Goal: Check status: Check status

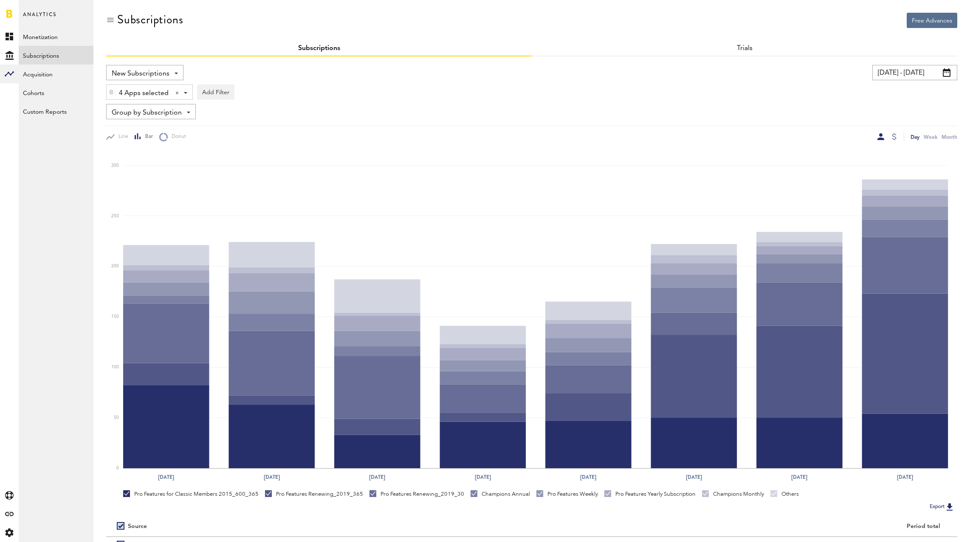
click at [915, 72] on input "[DATE] - [DATE]" at bounding box center [914, 72] width 85 height 15
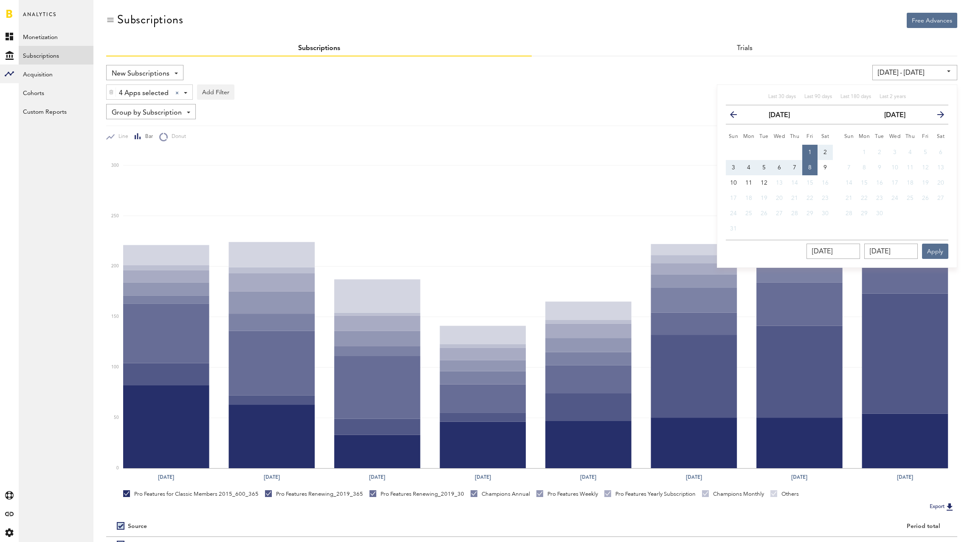
click at [733, 166] on span "3" at bounding box center [733, 168] width 3 height 6
type input "[DATE] - [DATE]"
type input "[DATE]"
click at [825, 167] on span "9" at bounding box center [825, 168] width 3 height 6
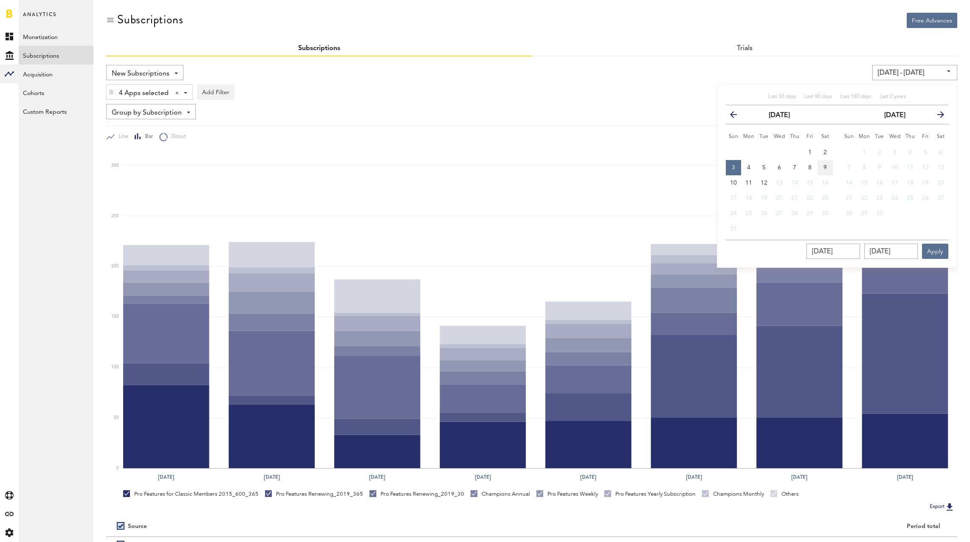
type input "[DATE] - [DATE]"
type input "[DATE]"
click at [941, 251] on button "Apply" at bounding box center [935, 251] width 26 height 15
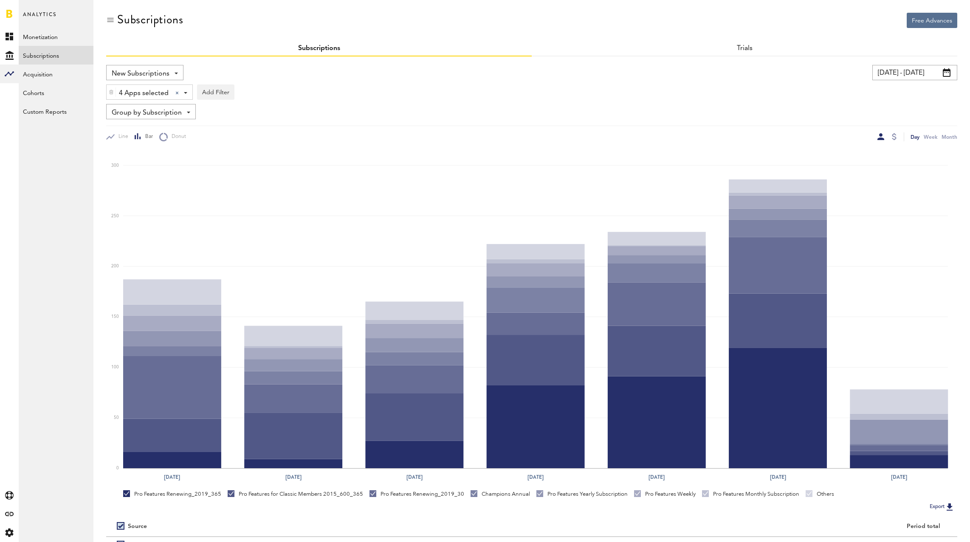
click at [904, 74] on input "[DATE] - [DATE]" at bounding box center [914, 72] width 85 height 15
click at [891, 73] on input "[DATE] - [DATE]" at bounding box center [914, 72] width 85 height 15
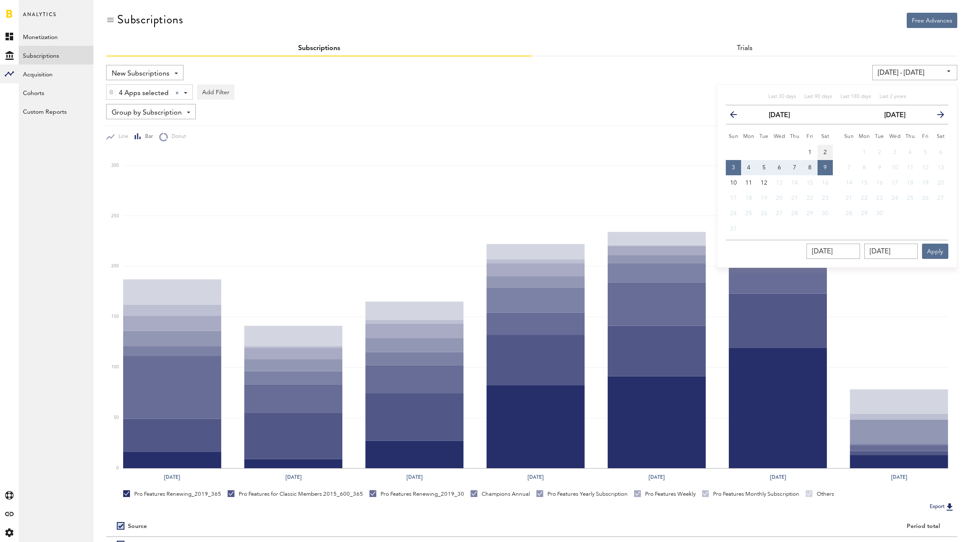
click at [827, 150] on button "2" at bounding box center [825, 152] width 15 height 15
type input "08/02/25 - 08/02/25"
type input "08/02/2025"
click at [815, 166] on button "8" at bounding box center [809, 167] width 15 height 15
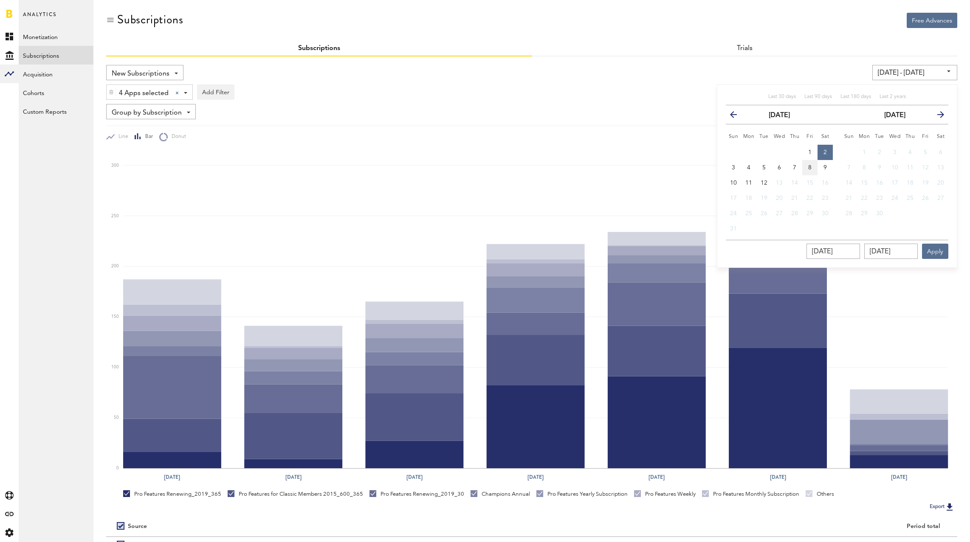
type input "08/02/25 - 08/08/25"
type input "[DATE]"
click at [935, 248] on button "Apply" at bounding box center [935, 251] width 26 height 15
